Goal: Information Seeking & Learning: Learn about a topic

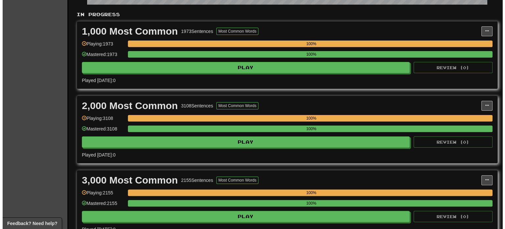
scroll to position [132, 0]
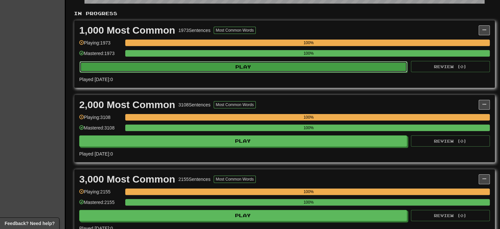
click at [207, 65] on button "Play" at bounding box center [244, 66] width 328 height 11
select select "***"
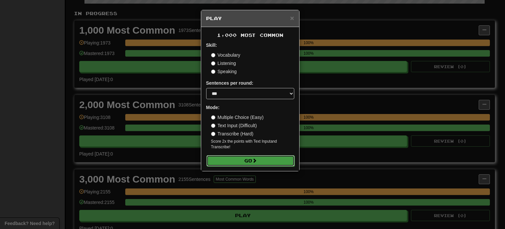
click at [247, 158] on button "Go" at bounding box center [251, 160] width 88 height 11
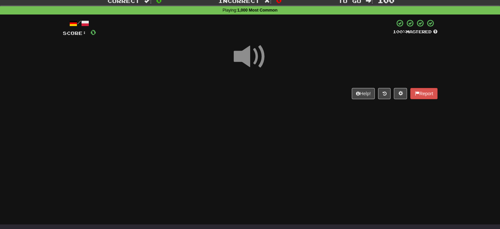
scroll to position [33, 0]
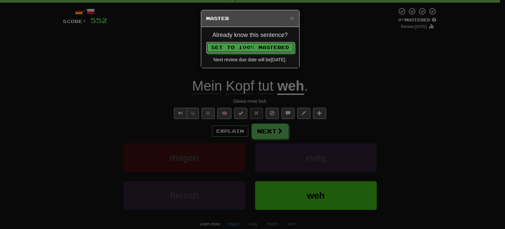
click at [206, 42] on button "Set to 100% Mastered" at bounding box center [250, 47] width 88 height 11
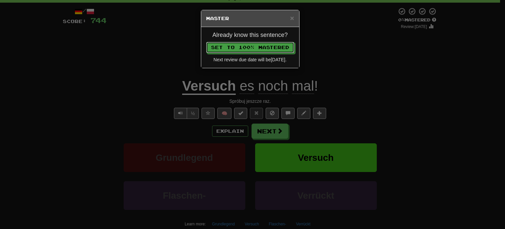
click at [206, 42] on button "Set to 100% Mastered" at bounding box center [250, 47] width 88 height 11
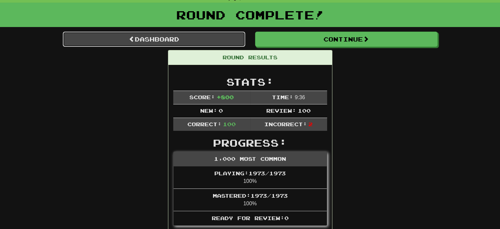
click at [184, 37] on link "Dashboard" at bounding box center [154, 39] width 183 height 15
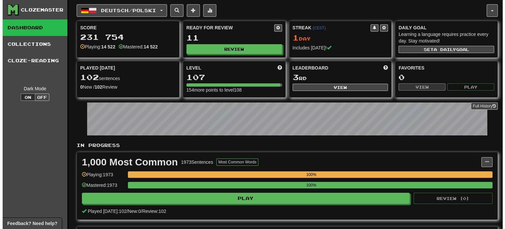
scroll to position [197, 0]
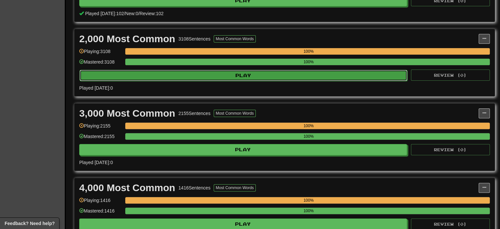
click at [162, 73] on button "Play" at bounding box center [244, 75] width 328 height 11
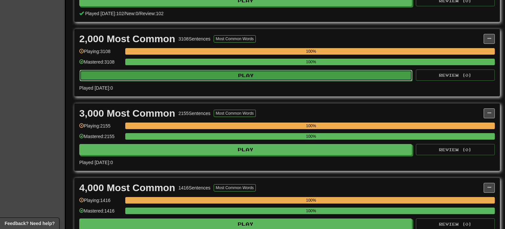
select select "***"
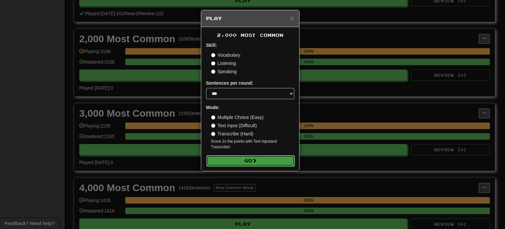
click at [230, 163] on button "Go" at bounding box center [251, 160] width 88 height 11
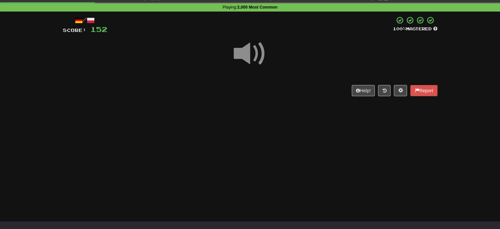
scroll to position [36, 0]
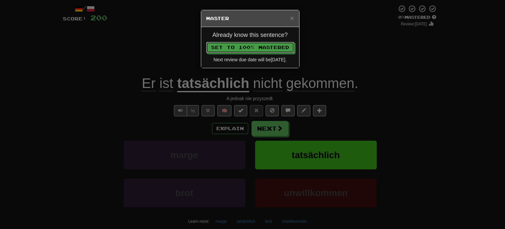
click at [206, 42] on button "Set to 100% Mastered" at bounding box center [250, 47] width 88 height 11
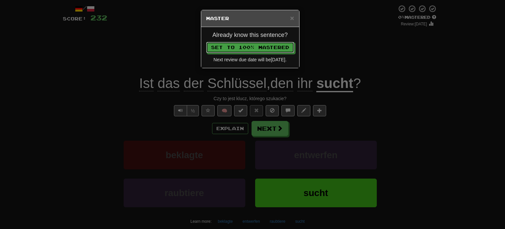
click at [206, 42] on button "Set to 100% Mastered" at bounding box center [250, 47] width 88 height 11
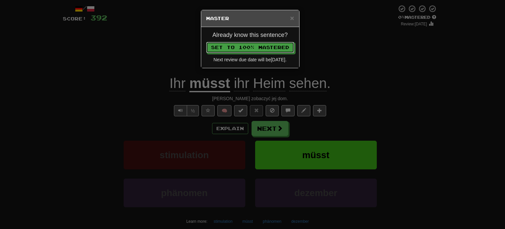
click at [206, 42] on button "Set to 100% Mastered" at bounding box center [250, 47] width 88 height 11
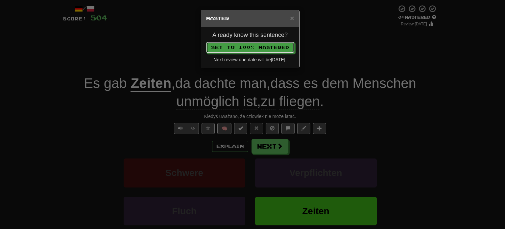
click at [206, 42] on button "Set to 100% Mastered" at bounding box center [250, 47] width 88 height 11
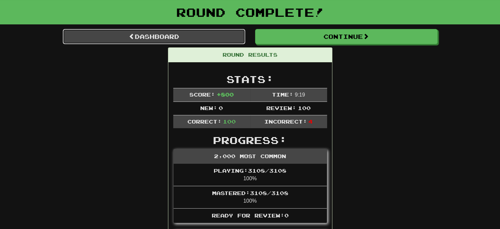
click at [119, 34] on link "Dashboard" at bounding box center [154, 36] width 183 height 15
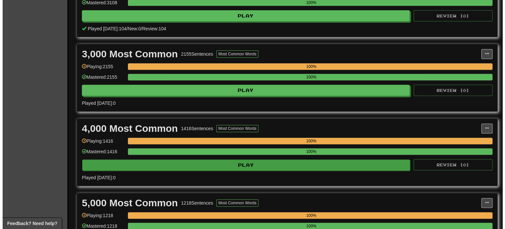
scroll to position [263, 0]
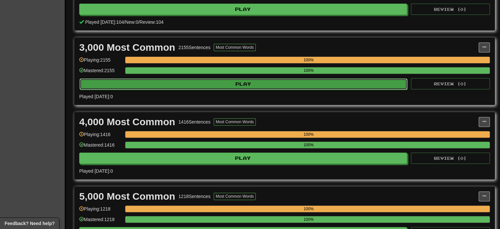
click at [170, 87] on button "Play" at bounding box center [244, 83] width 328 height 11
select select "***"
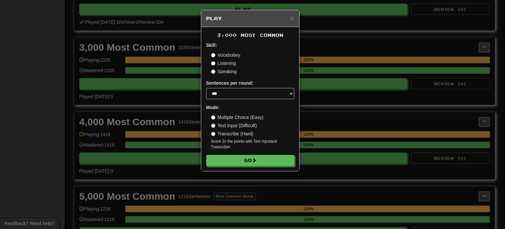
click at [247, 152] on form "Skill: Vocabulary Listening Speaking Sentences per round: * ** ** ** ** ** *** …" at bounding box center [250, 104] width 88 height 124
click at [248, 161] on button "Go" at bounding box center [251, 160] width 88 height 11
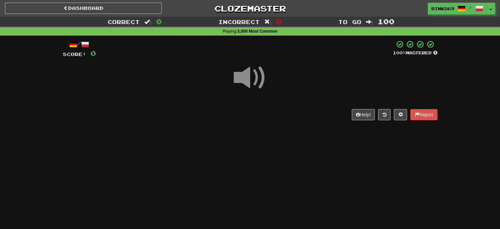
scroll to position [33, 0]
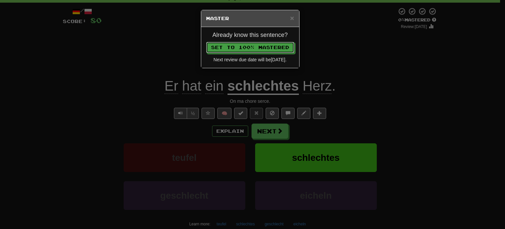
click at [206, 42] on button "Set to 100% Mastered" at bounding box center [250, 47] width 88 height 11
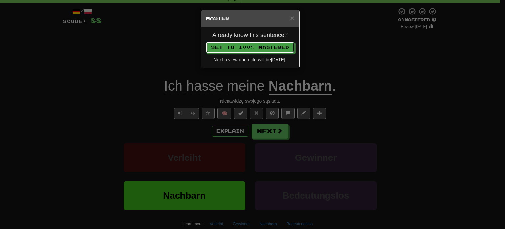
click at [206, 42] on button "Set to 100% Mastered" at bounding box center [250, 47] width 88 height 11
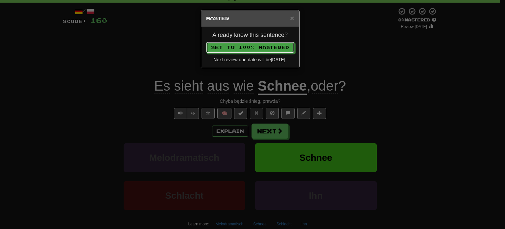
click at [206, 42] on button "Set to 100% Mastered" at bounding box center [250, 47] width 88 height 11
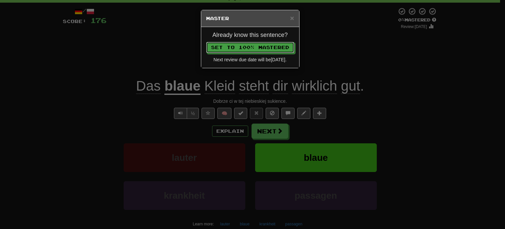
click at [206, 42] on button "Set to 100% Mastered" at bounding box center [250, 47] width 88 height 11
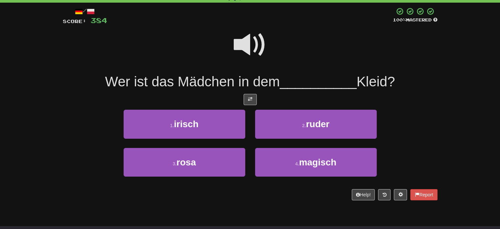
click at [465, 120] on div "Correct : 48 Incorrect : 4 To go : 52 Playing : 3,000 Most Common / Score: 384 …" at bounding box center [250, 96] width 500 height 225
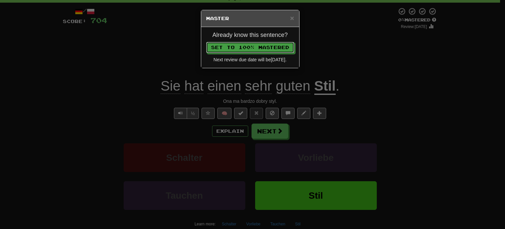
click at [206, 42] on button "Set to 100% Mastered" at bounding box center [250, 47] width 88 height 11
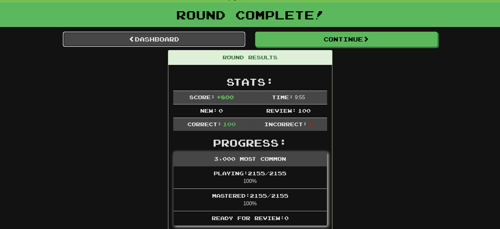
click at [117, 33] on link "Dashboard" at bounding box center [154, 39] width 183 height 15
